Goal: Transaction & Acquisition: Purchase product/service

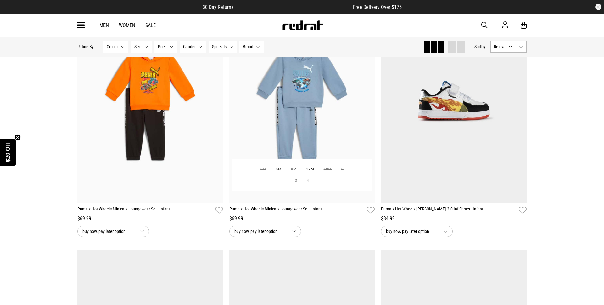
scroll to position [93, 0]
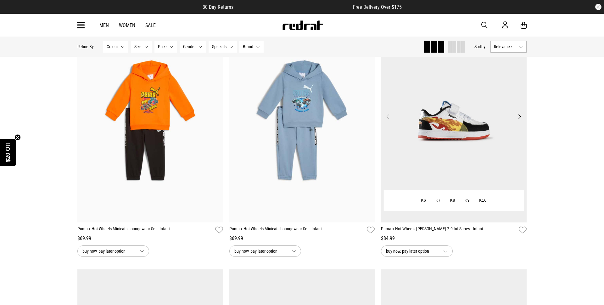
click at [451, 132] on img at bounding box center [454, 120] width 146 height 204
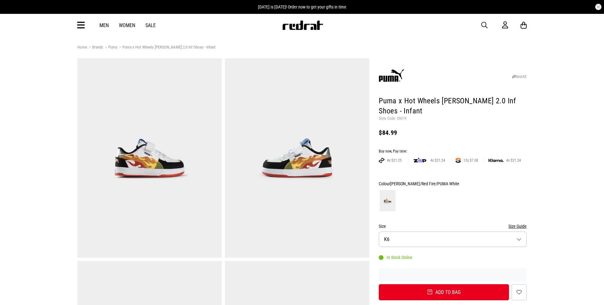
click at [420, 231] on button "Size K6" at bounding box center [453, 238] width 148 height 15
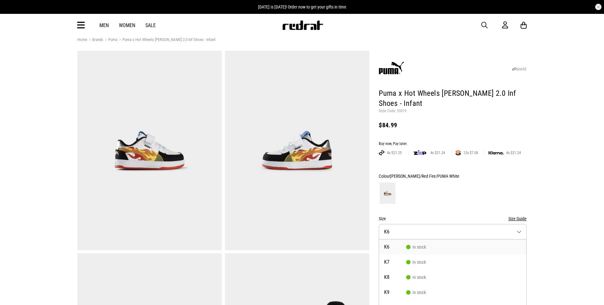
click at [426, 200] on form "Colour [PERSON_NAME]/Red Fire/PUMA White Size Size Guide Size K6 K6 In stock K7…" at bounding box center [453, 232] width 148 height 120
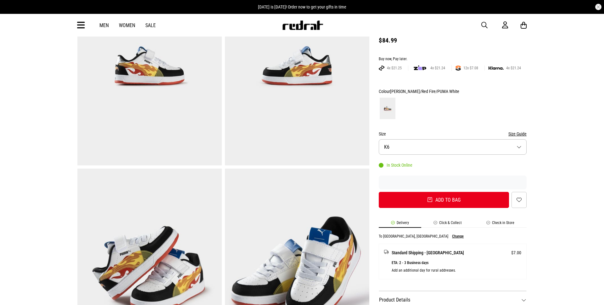
scroll to position [138, 0]
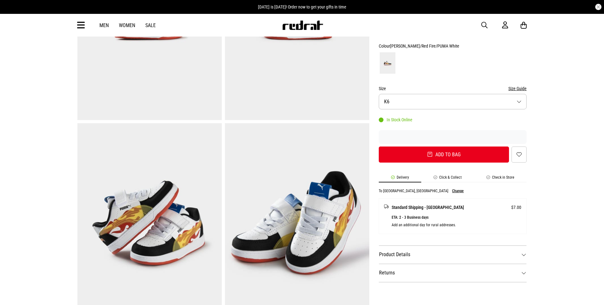
click at [430, 94] on button "Size K6" at bounding box center [453, 101] width 148 height 15
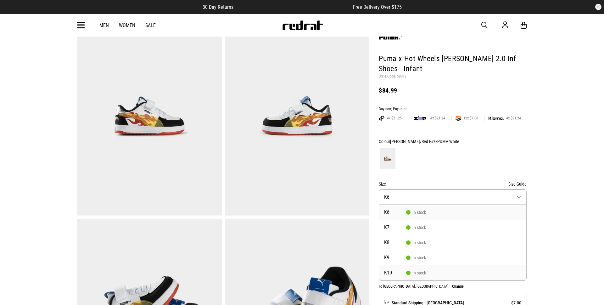
scroll to position [37, 0]
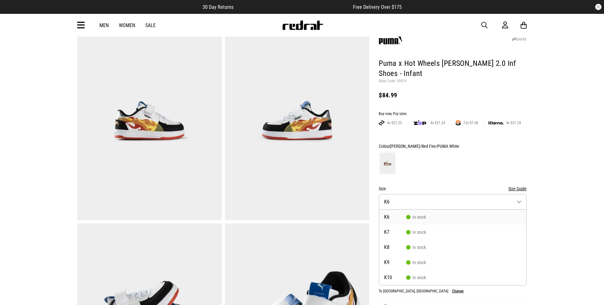
click at [416, 209] on li "K6 In stock" at bounding box center [452, 216] width 147 height 15
